Goal: Transaction & Acquisition: Purchase product/service

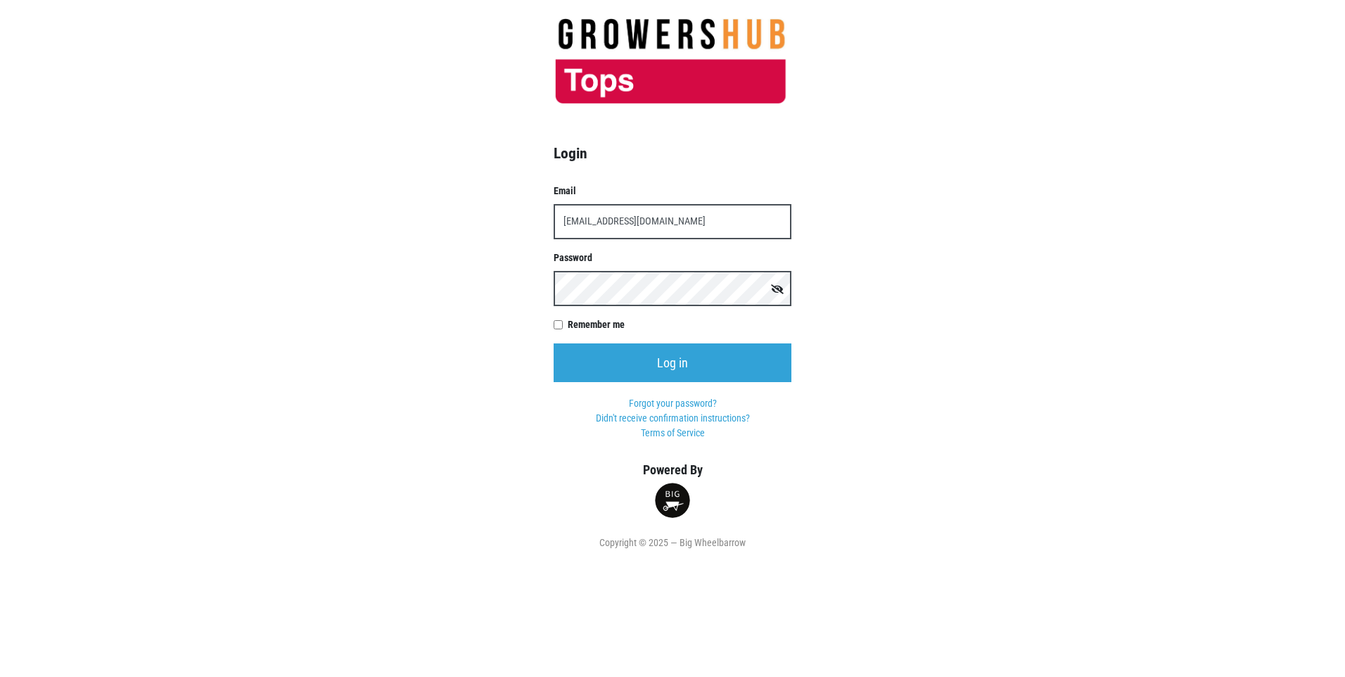
type input "[EMAIL_ADDRESS][DOMAIN_NAME]"
click at [554, 343] on input "Log in" at bounding box center [673, 362] width 238 height 39
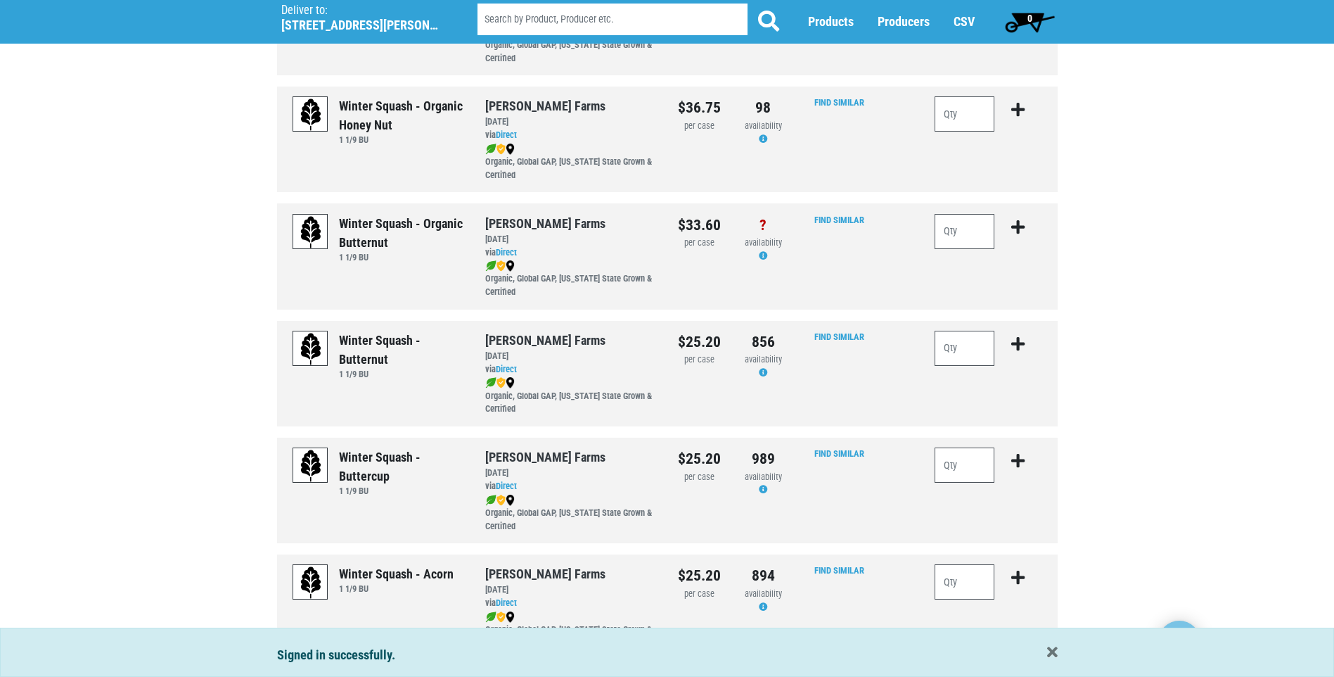
scroll to position [352, 0]
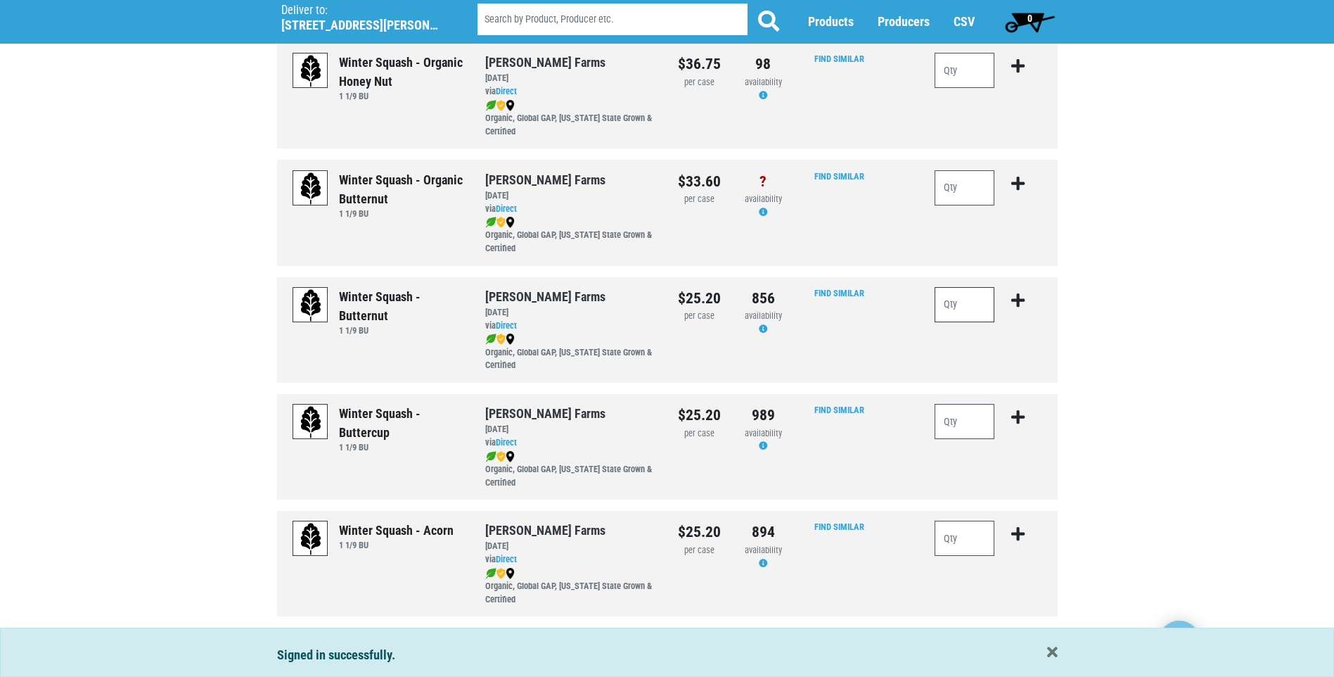
click at [954, 306] on input "number" at bounding box center [965, 304] width 60 height 35
type input "1"
click at [1019, 301] on icon "submit" at bounding box center [1018, 300] width 13 height 15
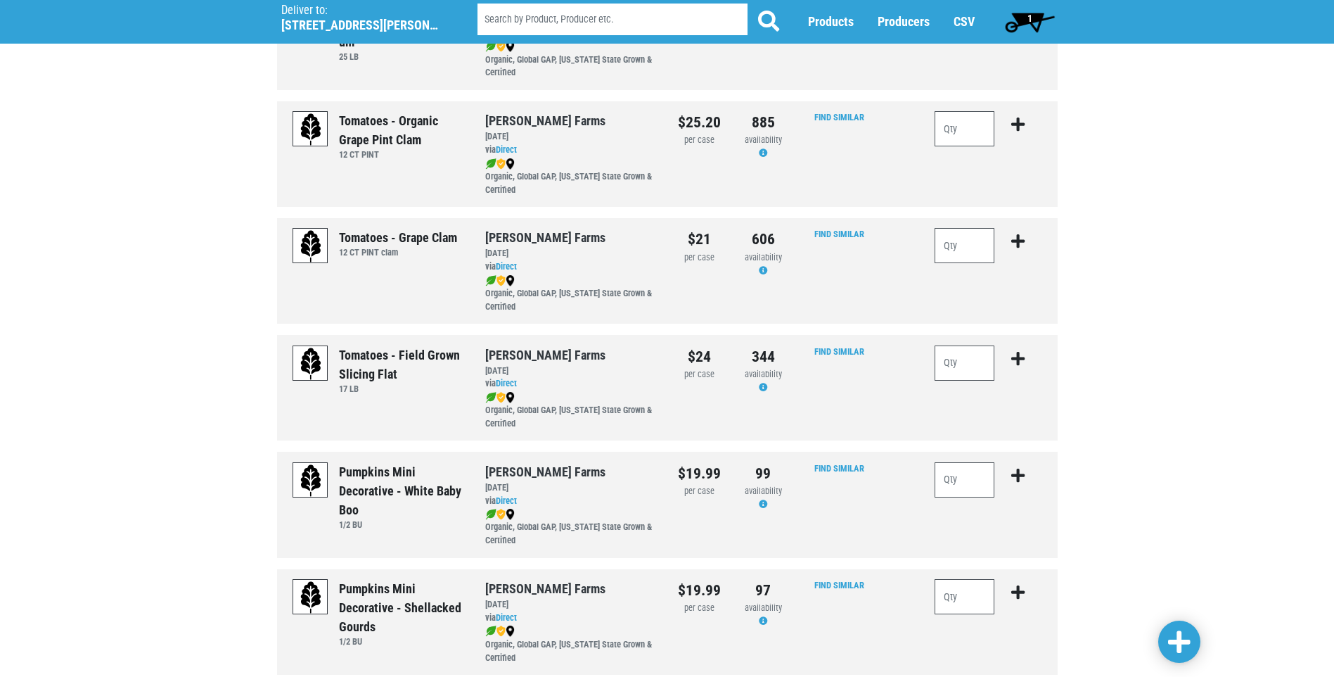
scroll to position [1126, 0]
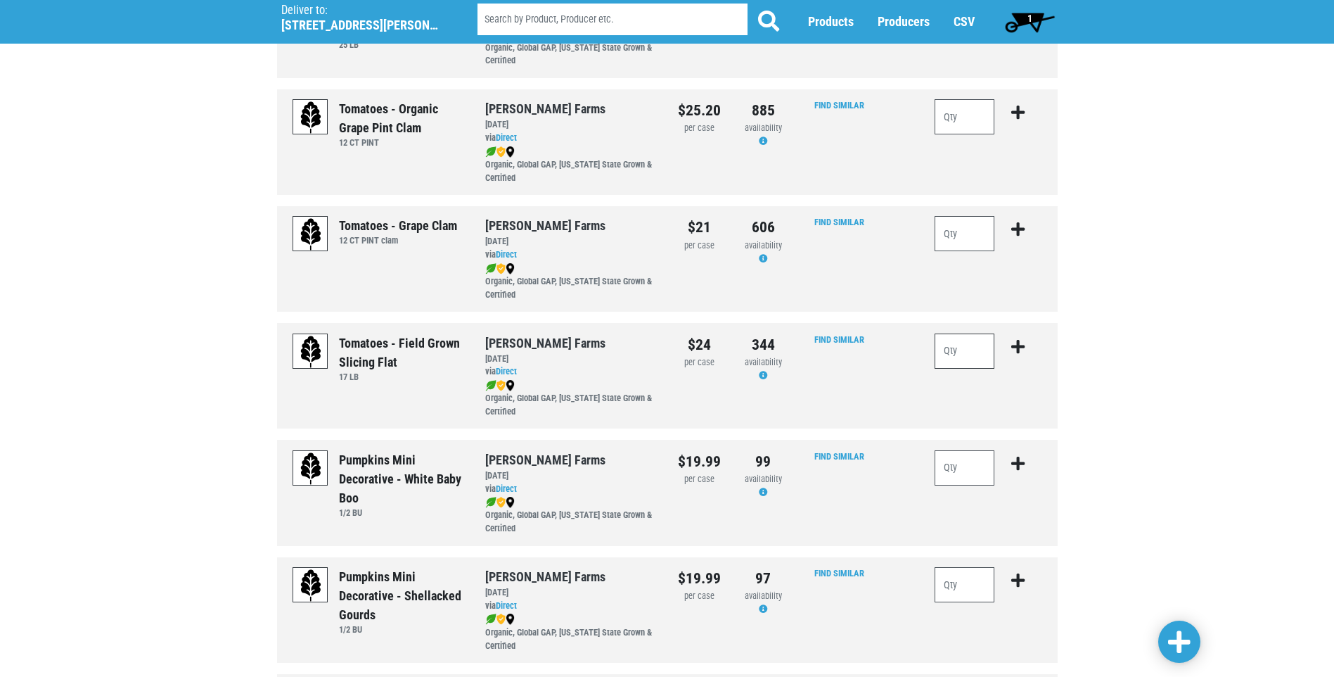
click at [957, 346] on input "number" at bounding box center [965, 350] width 60 height 35
type input "1"
click at [1015, 344] on icon "submit" at bounding box center [1018, 346] width 13 height 15
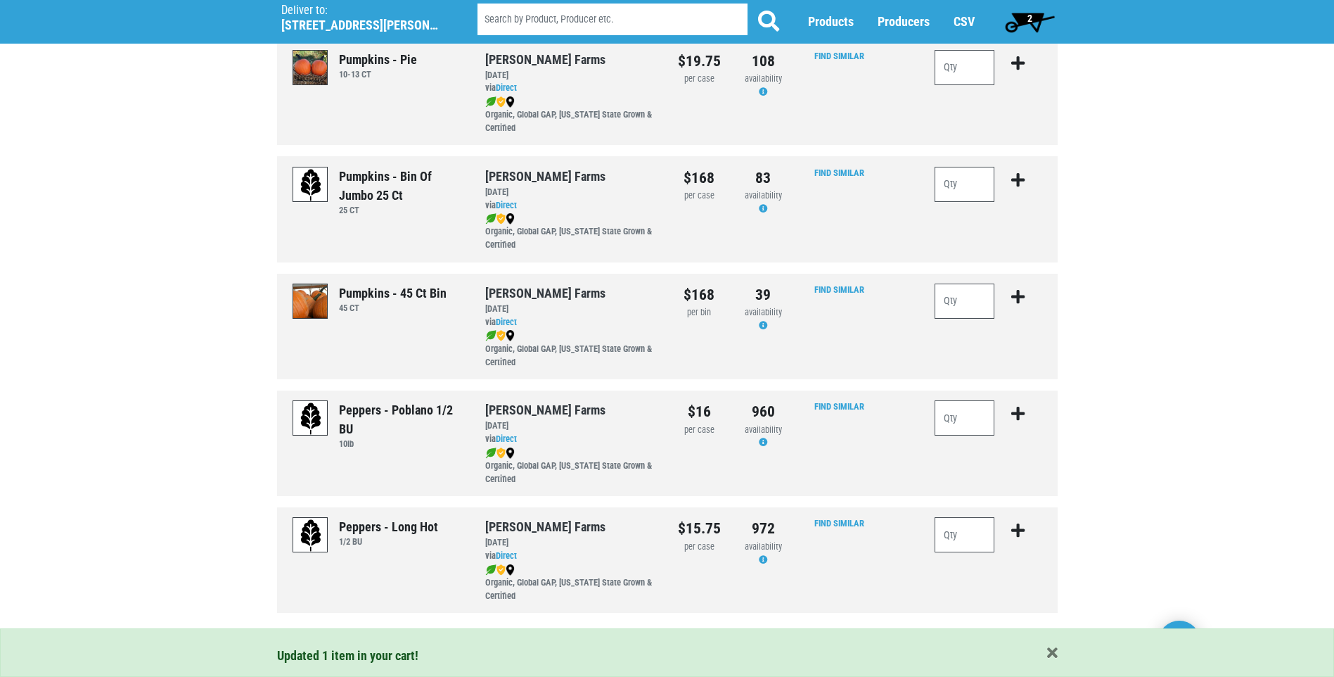
scroll to position [1904, 0]
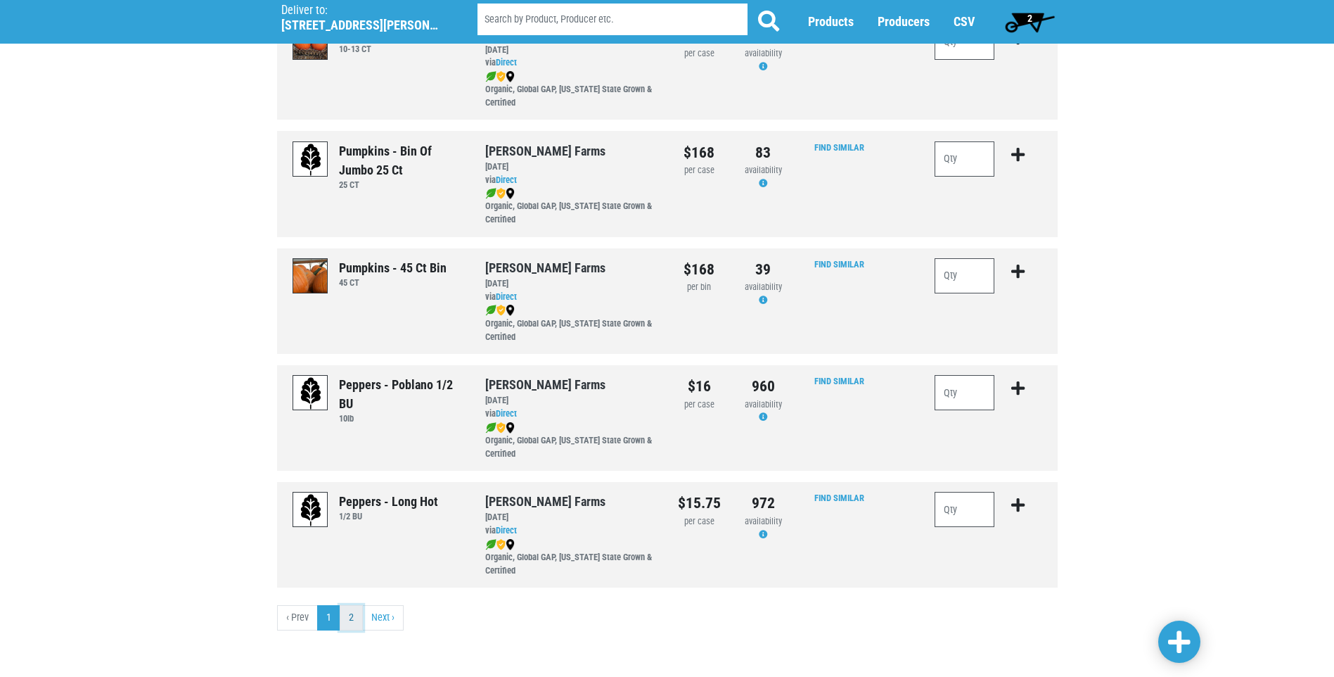
click at [350, 619] on link "2" at bounding box center [351, 617] width 23 height 25
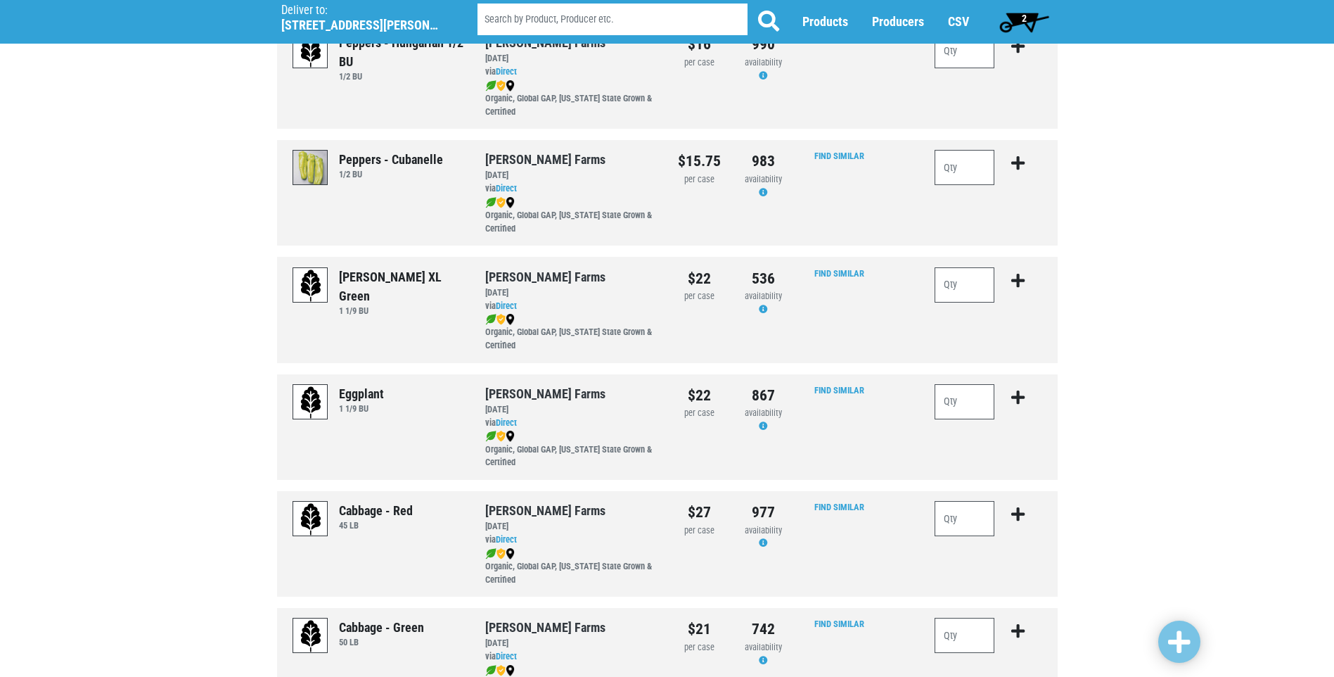
scroll to position [211, 0]
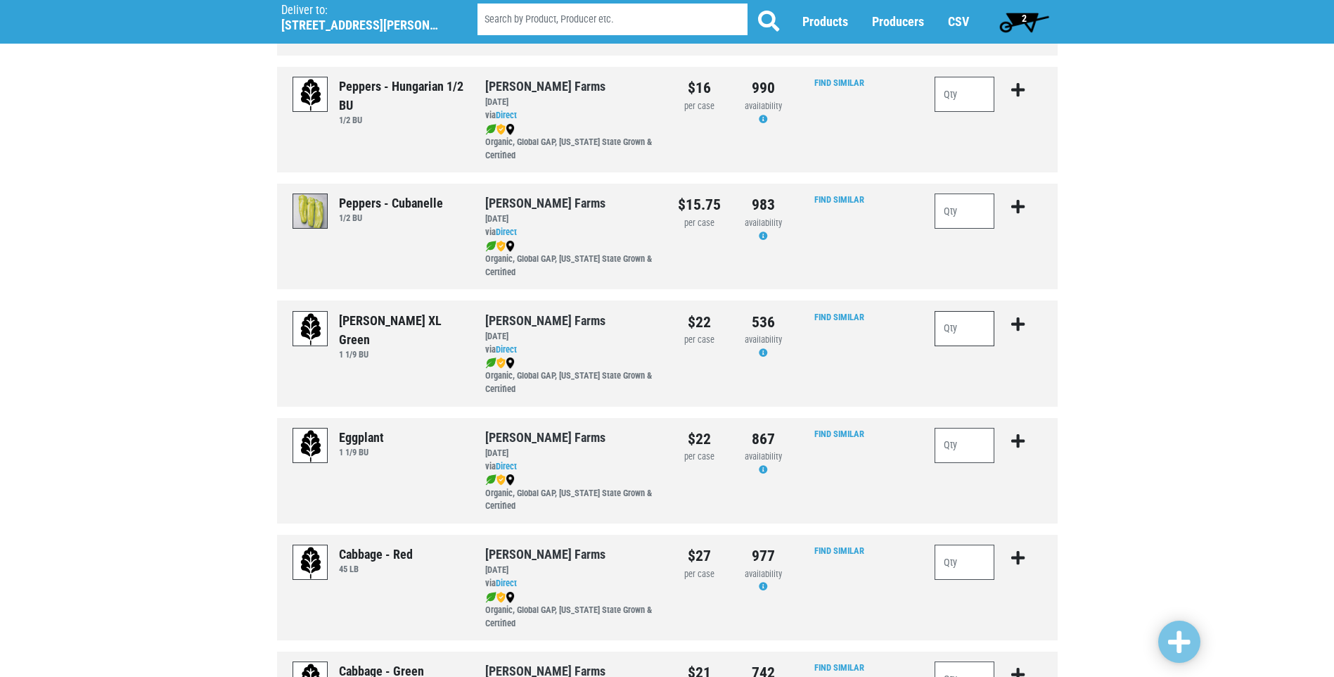
click at [948, 326] on input "number" at bounding box center [965, 328] width 60 height 35
type input "1"
click at [1021, 324] on icon "submit" at bounding box center [1018, 324] width 13 height 15
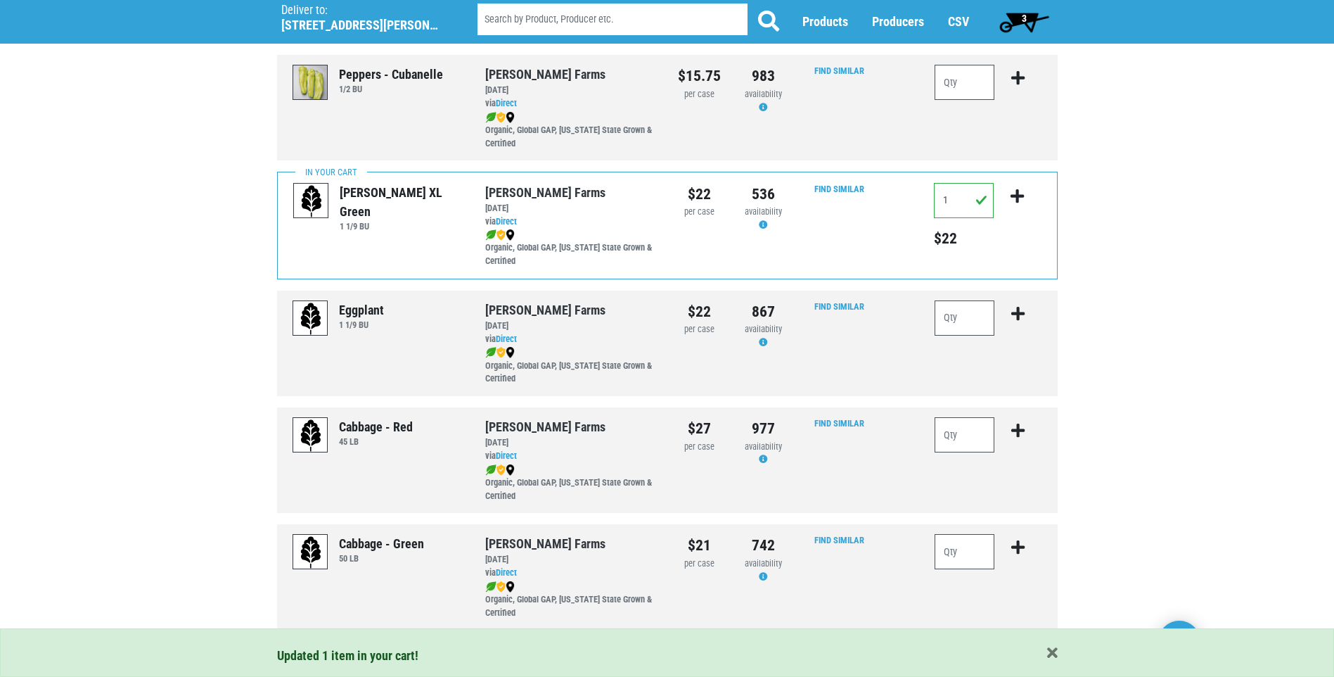
scroll to position [352, 0]
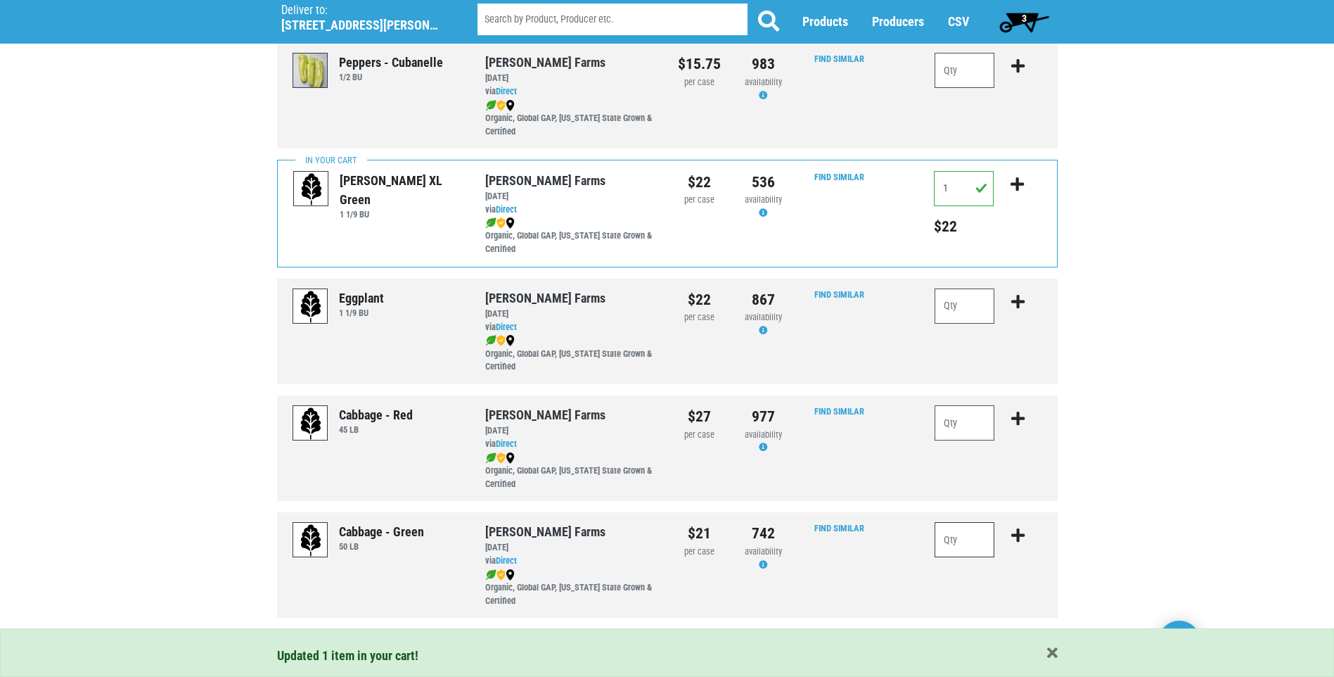
click at [948, 543] on input "number" at bounding box center [965, 539] width 60 height 35
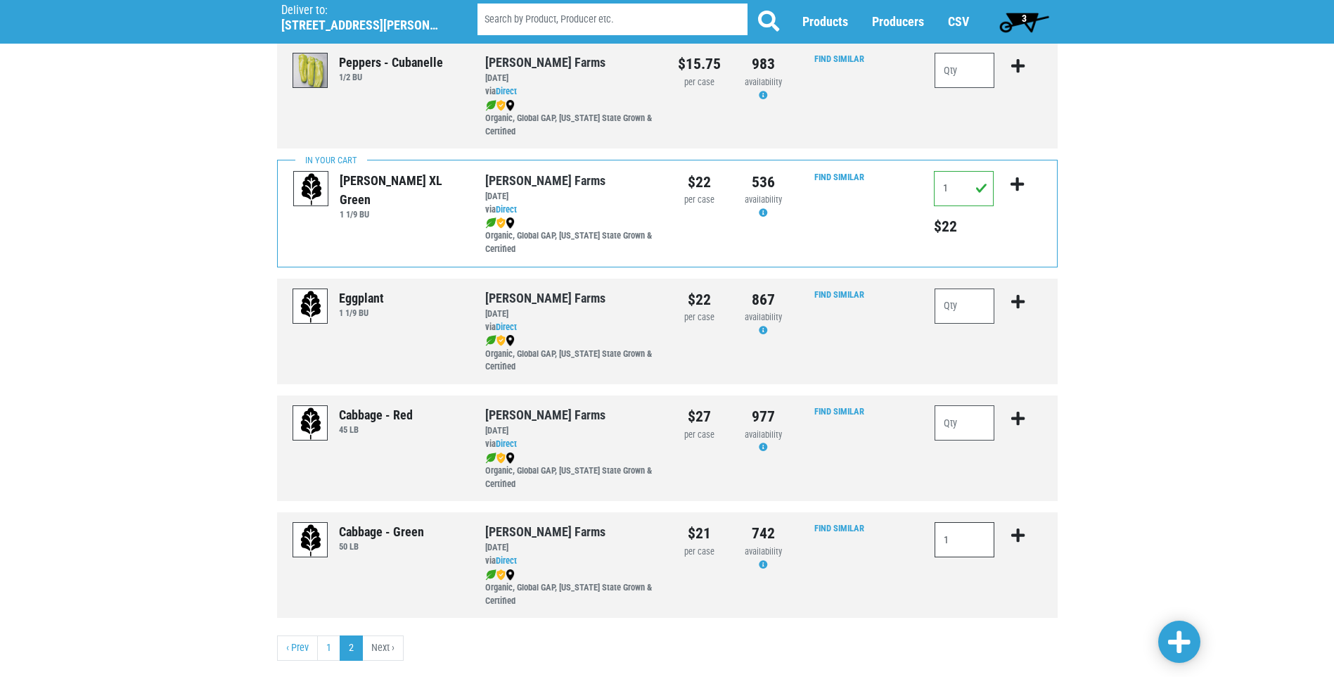
type input "1"
click at [1021, 534] on icon "submit" at bounding box center [1018, 535] width 13 height 15
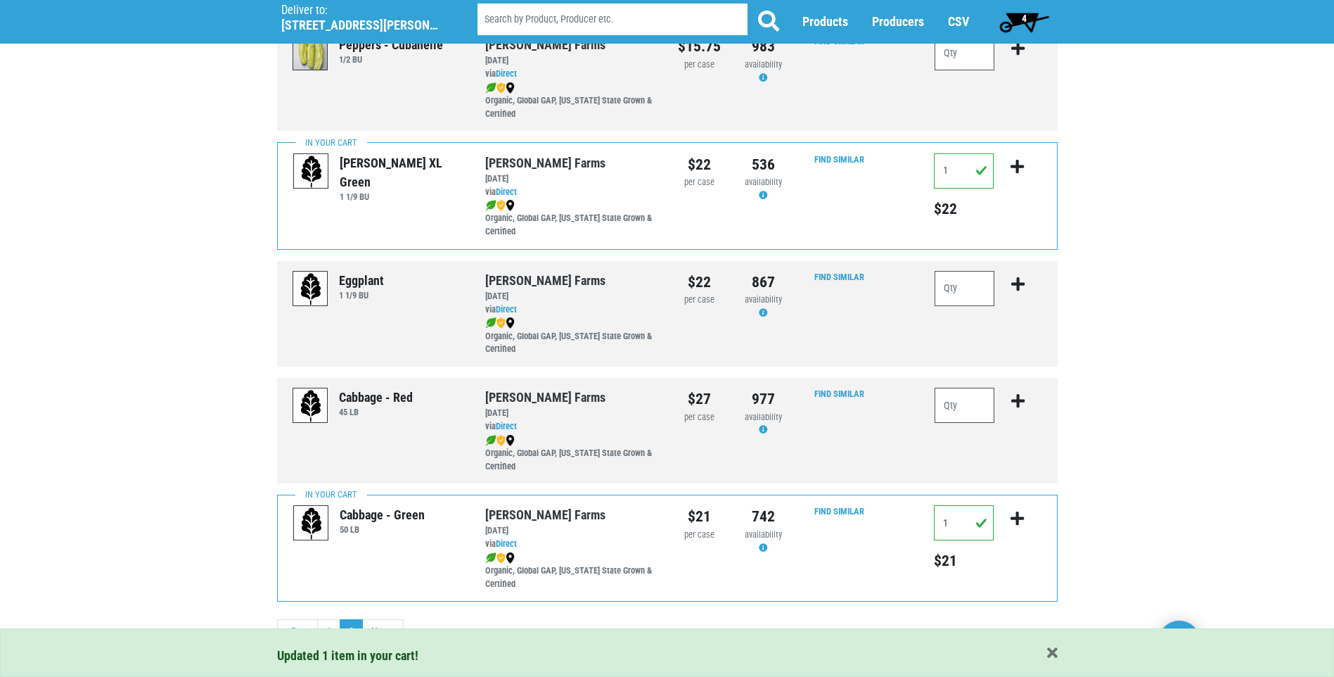
scroll to position [383, 0]
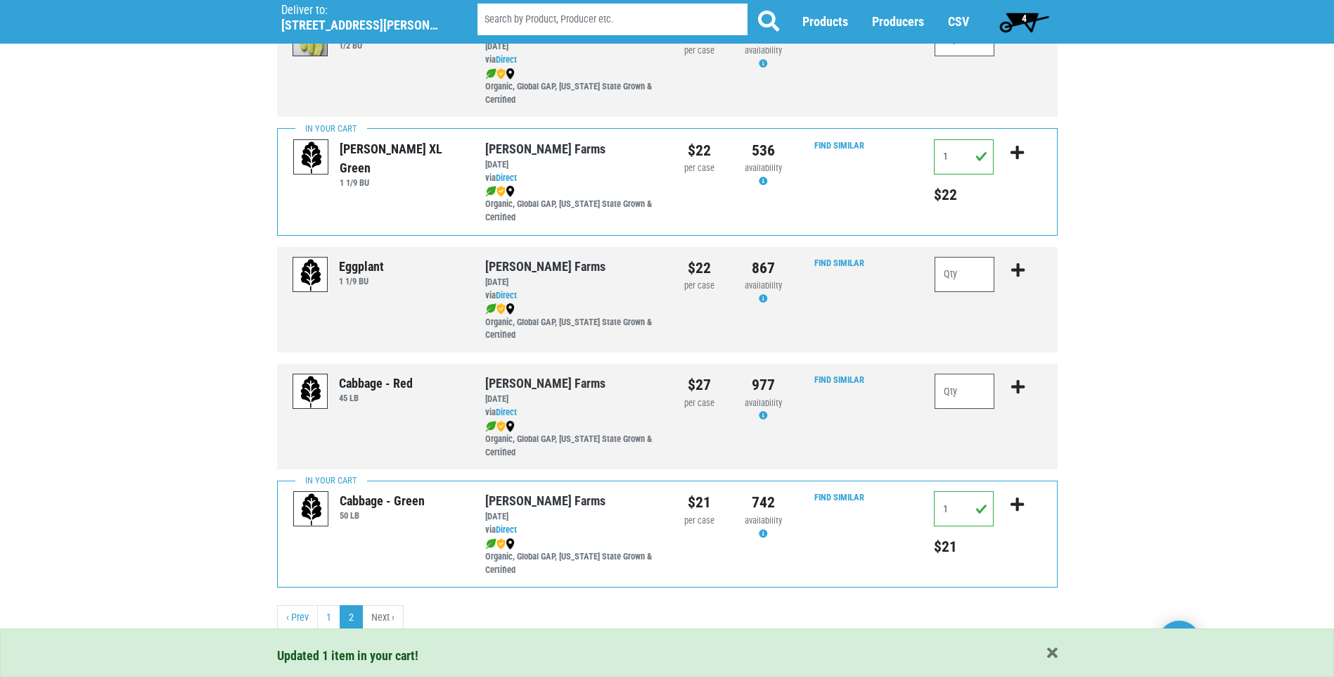
click at [378, 620] on li "Next ›" at bounding box center [383, 617] width 41 height 25
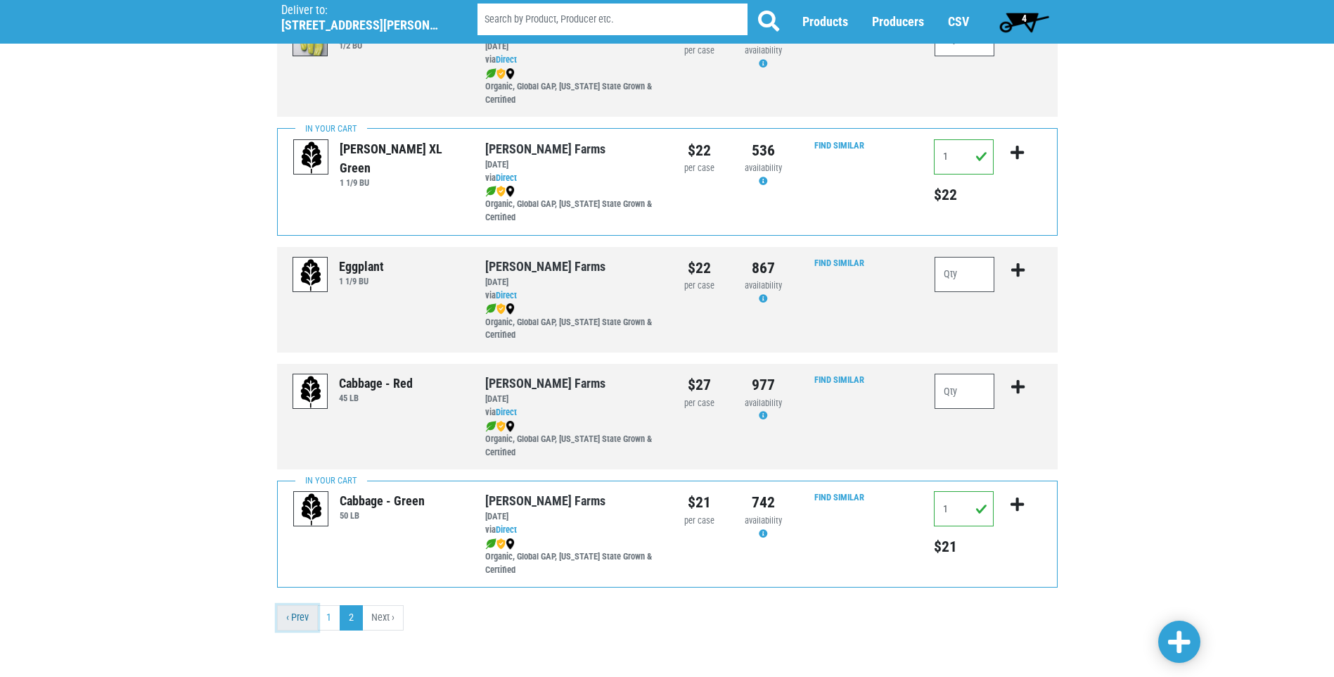
click at [297, 625] on link "‹ Prev" at bounding box center [297, 617] width 41 height 25
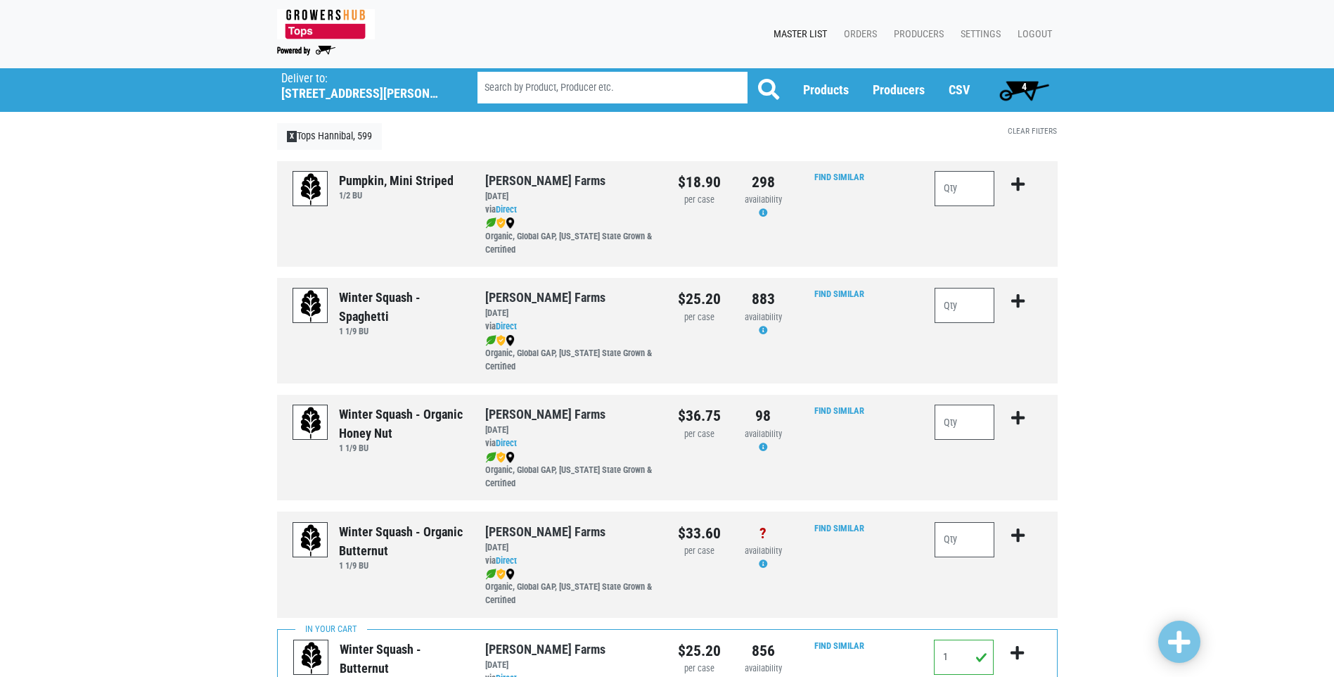
click at [1029, 87] on span "4" at bounding box center [1024, 90] width 63 height 28
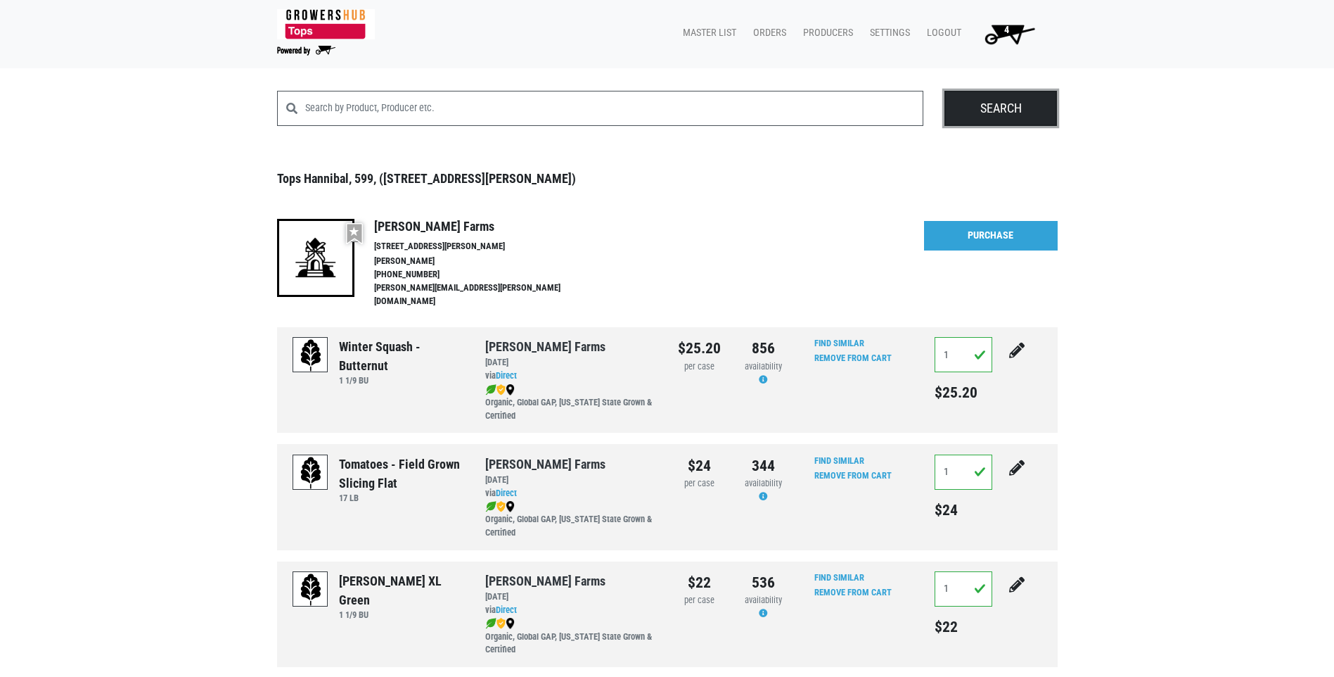
click at [993, 112] on input "Search" at bounding box center [1001, 108] width 113 height 35
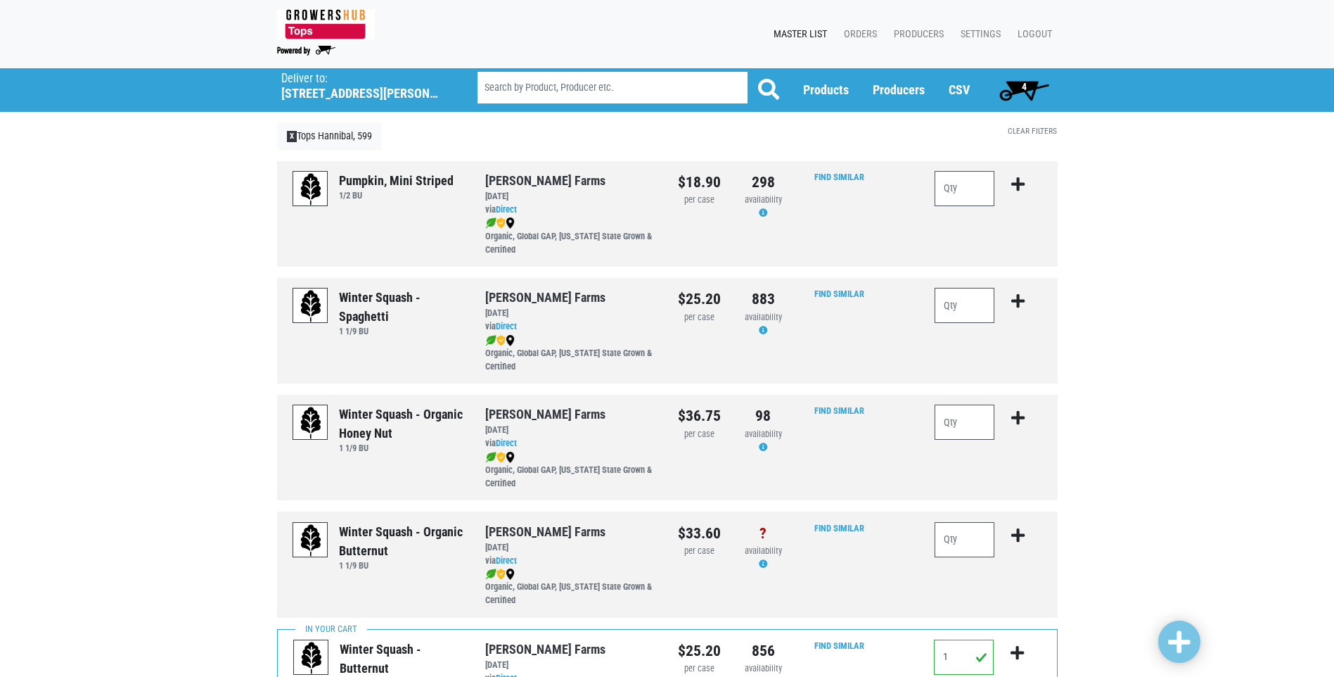
click at [1024, 87] on span "4" at bounding box center [1024, 86] width 5 height 11
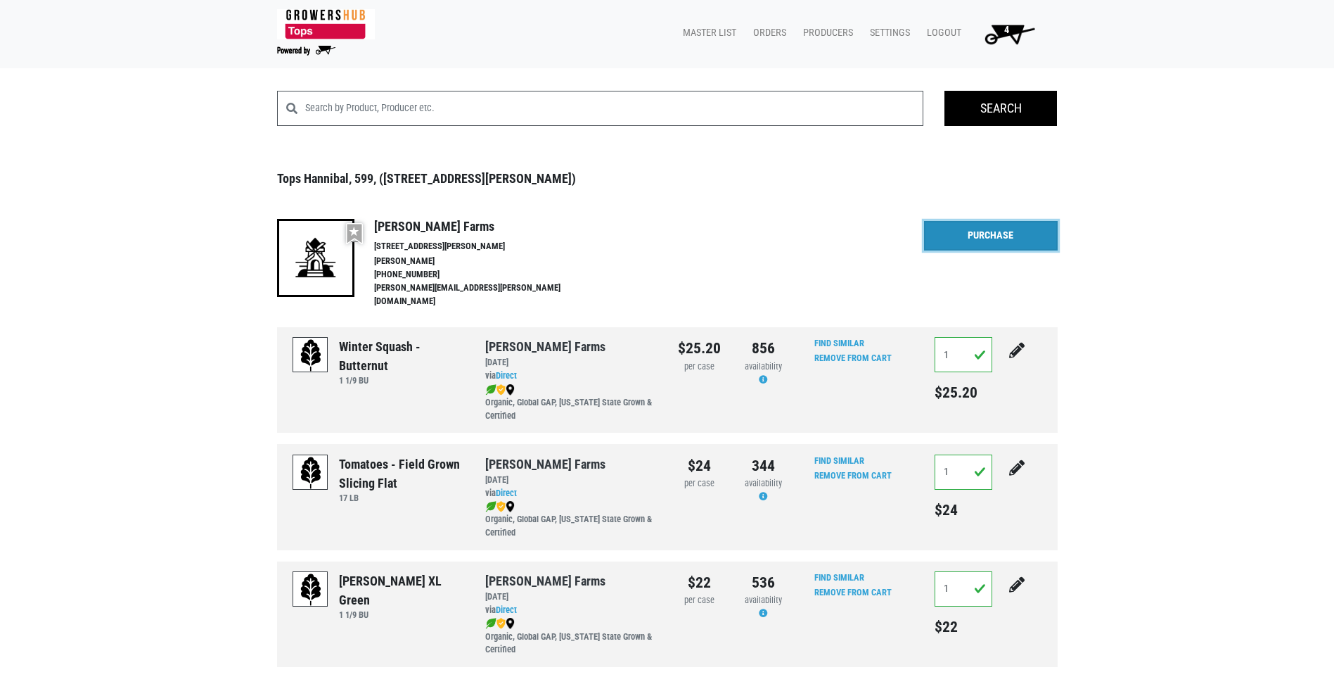
click at [978, 234] on link "Purchase" at bounding box center [991, 236] width 134 height 30
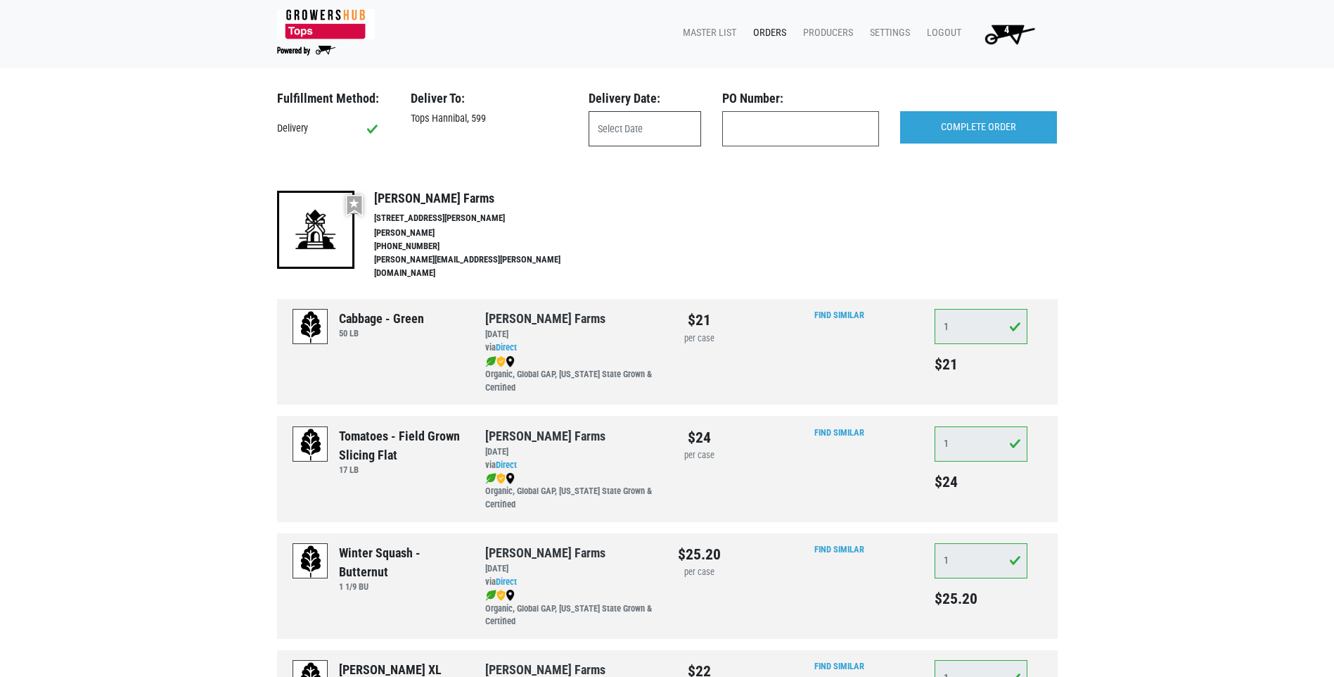
click at [610, 128] on input "text" at bounding box center [645, 128] width 113 height 35
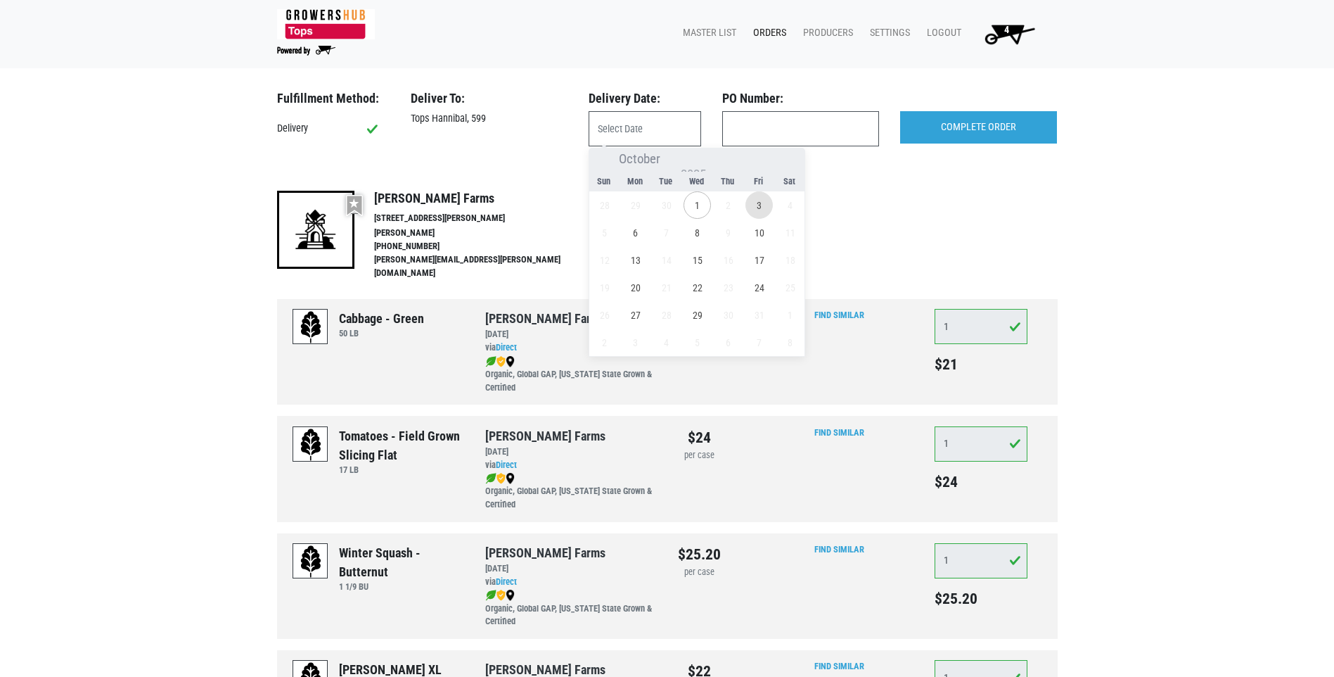
click at [760, 203] on span "3" at bounding box center [759, 204] width 27 height 27
type input "2025-10-03"
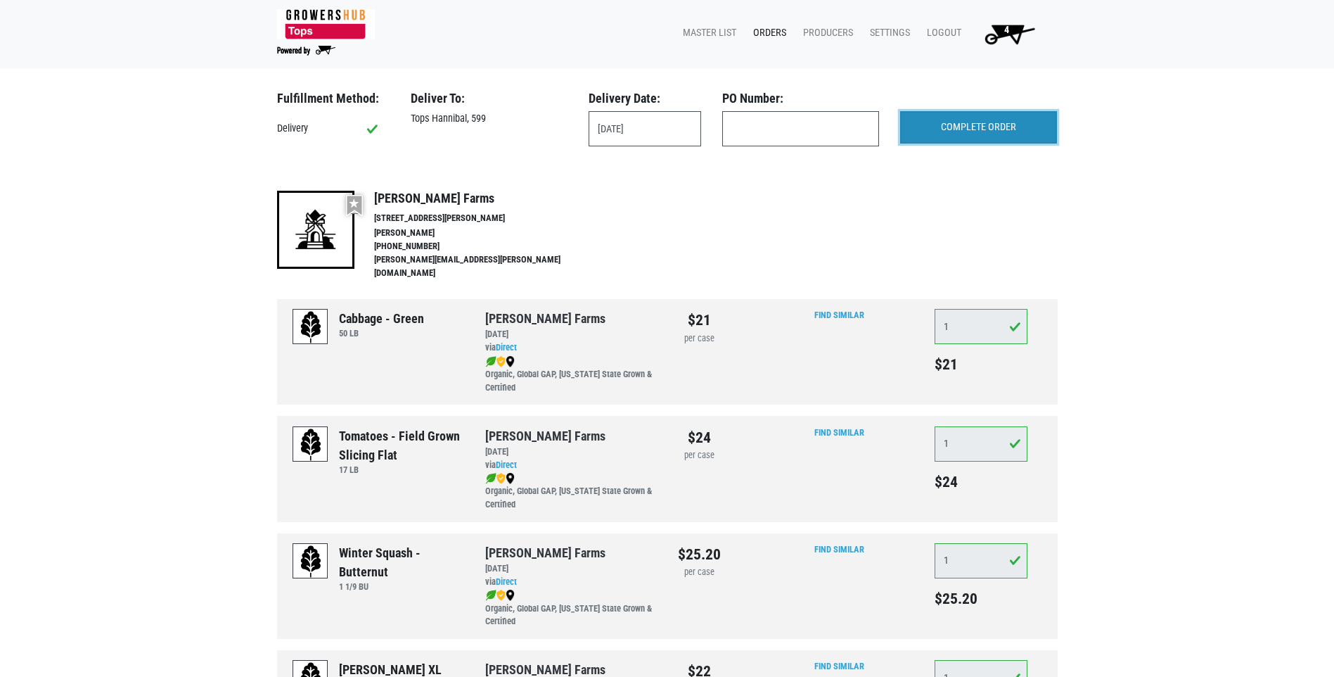
click at [958, 124] on input "COMPLETE ORDER" at bounding box center [978, 127] width 157 height 32
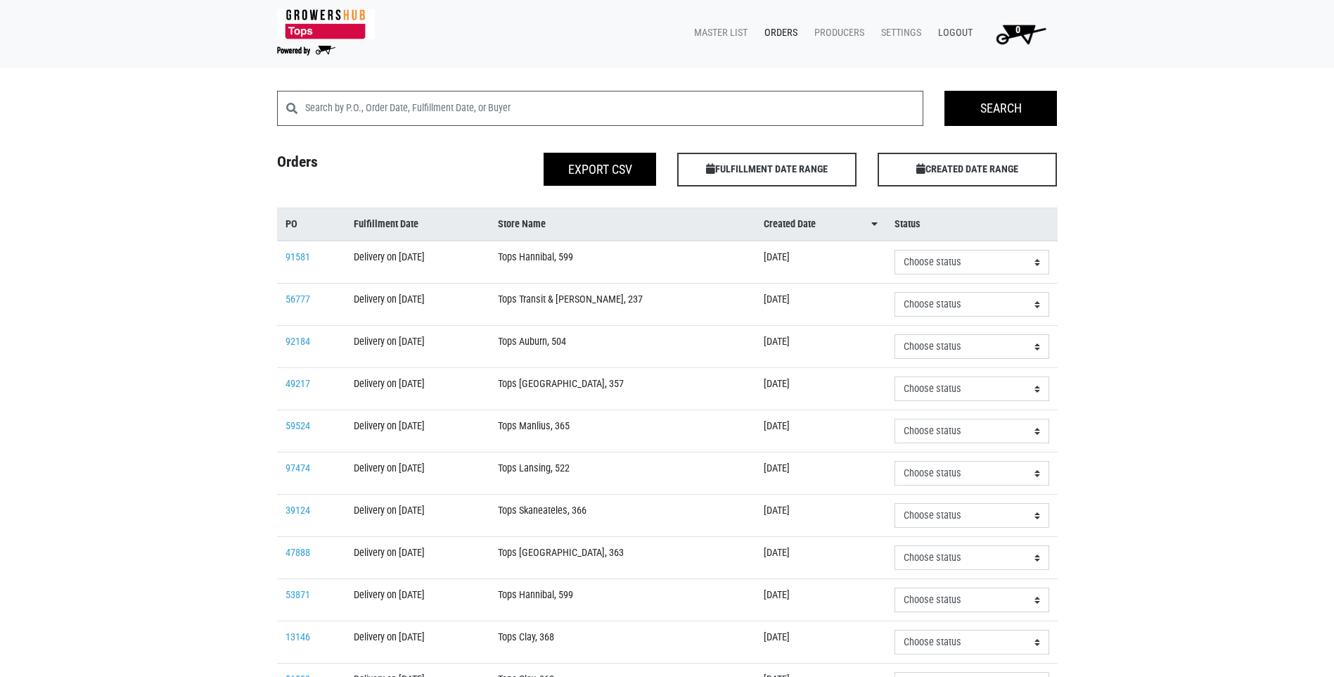
click at [957, 32] on link "Logout" at bounding box center [952, 33] width 51 height 27
